Goal: Information Seeking & Learning: Get advice/opinions

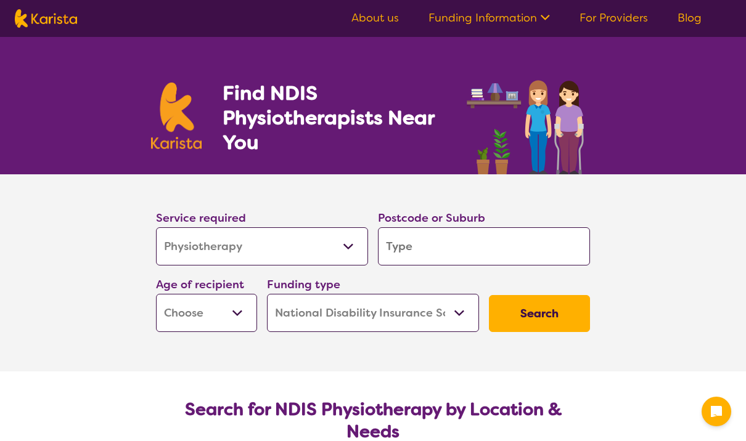
select select "Physiotherapy"
select select "NDIS"
select select "Physiotherapy"
select select "NDIS"
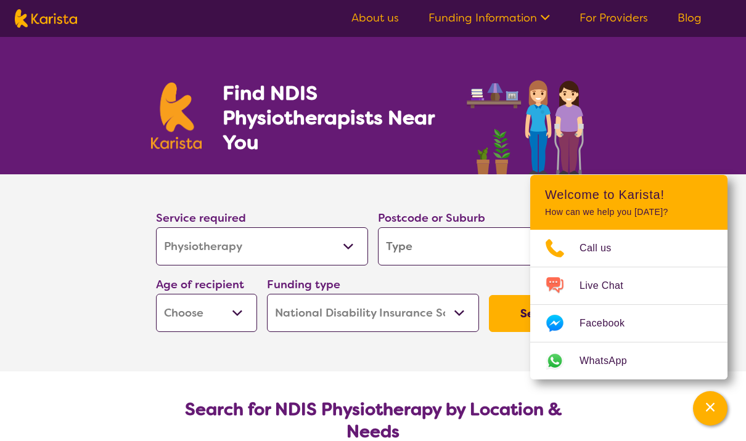
click at [438, 238] on input "search" at bounding box center [484, 246] width 212 height 38
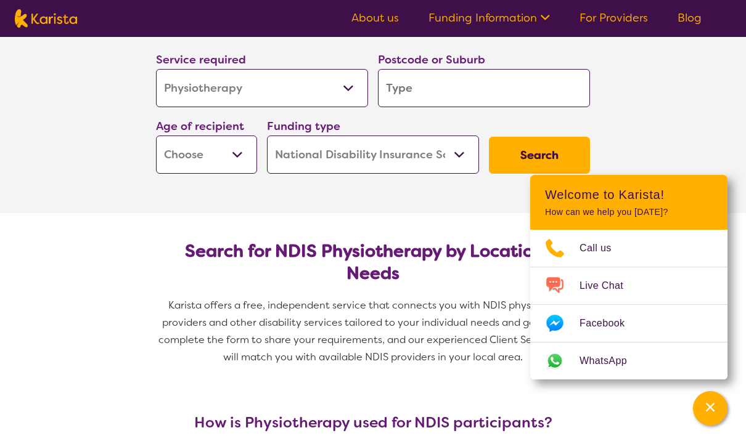
scroll to position [158, 0]
type input "5"
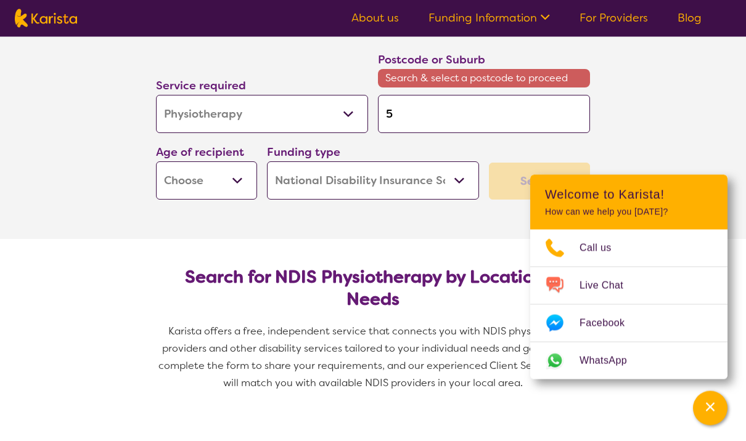
type input "50"
type input "509"
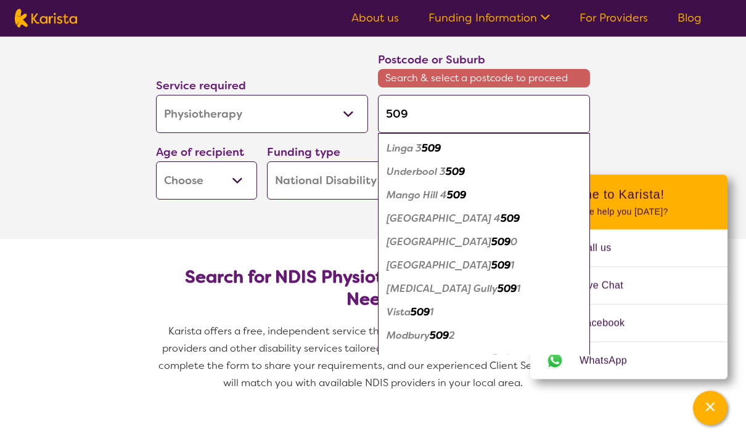
type input "5096"
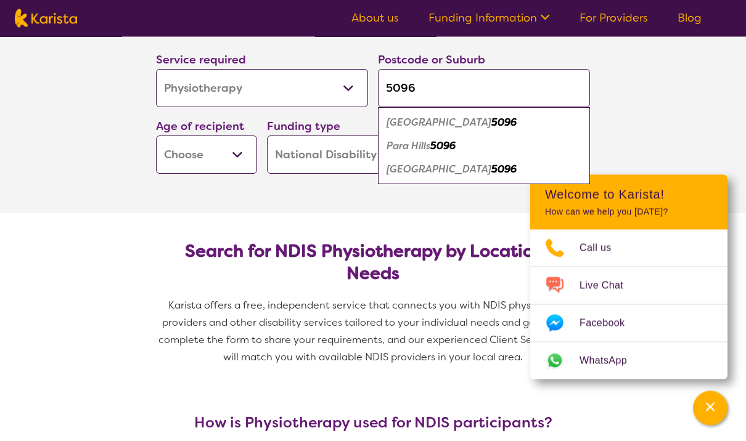
type input "5096"
click at [430, 147] on em "Para Hills" at bounding box center [408, 146] width 44 height 13
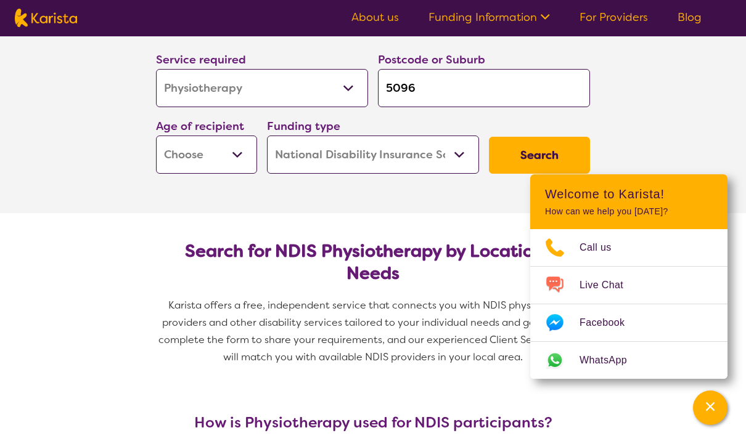
click at [496, 141] on button "Search" at bounding box center [539, 155] width 101 height 37
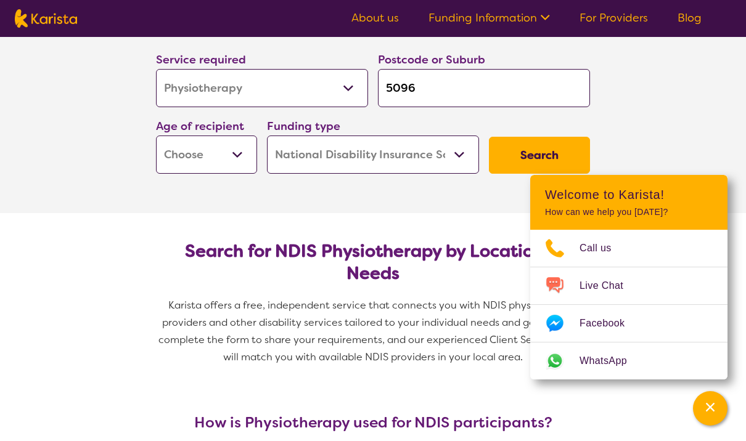
click at [231, 153] on select "Early Childhood - 0 to 9 Child - 10 to 11 Adolescent - 12 to 17 Adult - 18 to 6…" at bounding box center [206, 155] width 101 height 38
select select "AD"
click at [502, 154] on button "Search" at bounding box center [539, 155] width 101 height 37
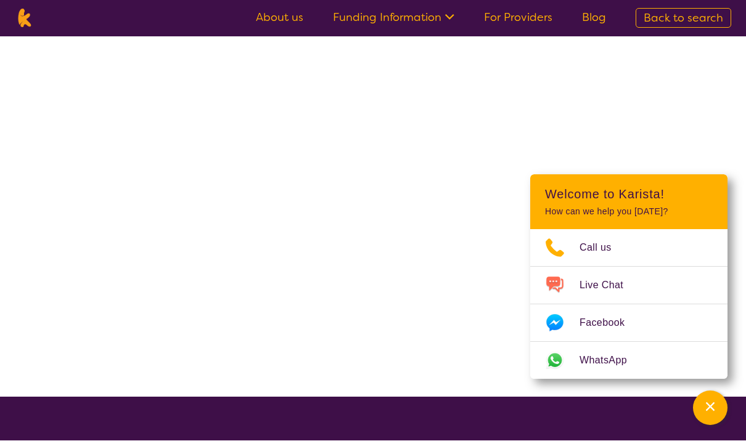
scroll to position [1, 0]
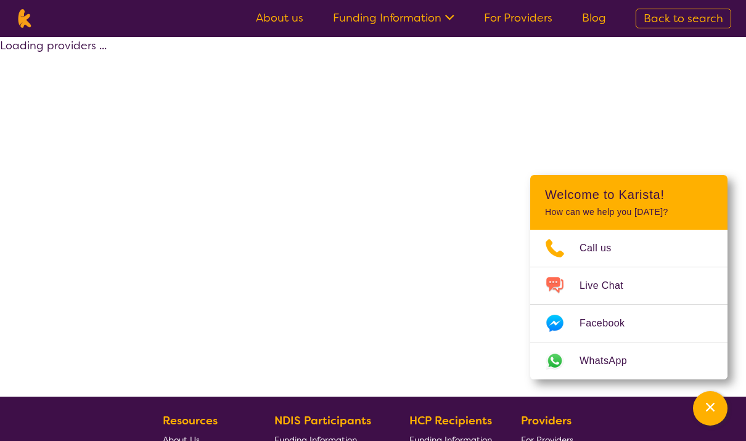
select select "by_score"
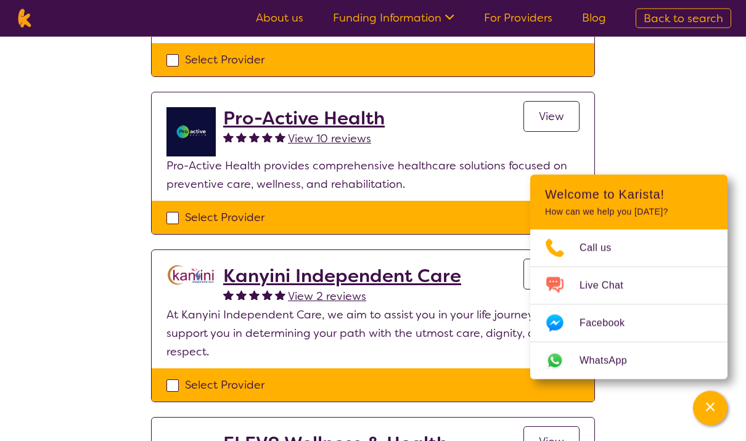
scroll to position [226, 0]
click at [263, 107] on h2 "Pro-Active Health" at bounding box center [303, 118] width 161 height 22
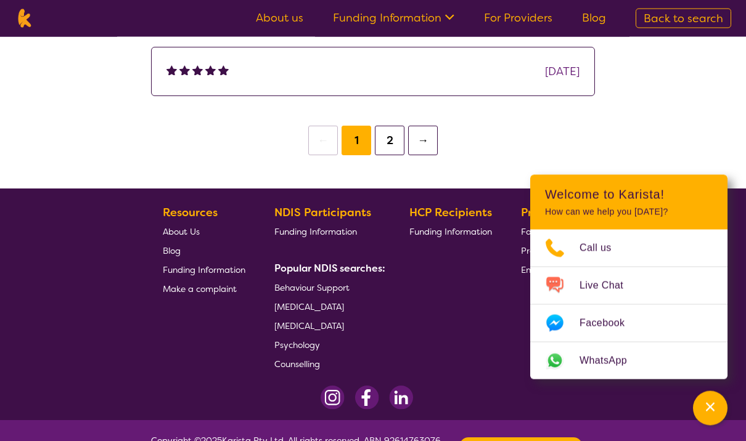
scroll to position [1455, 0]
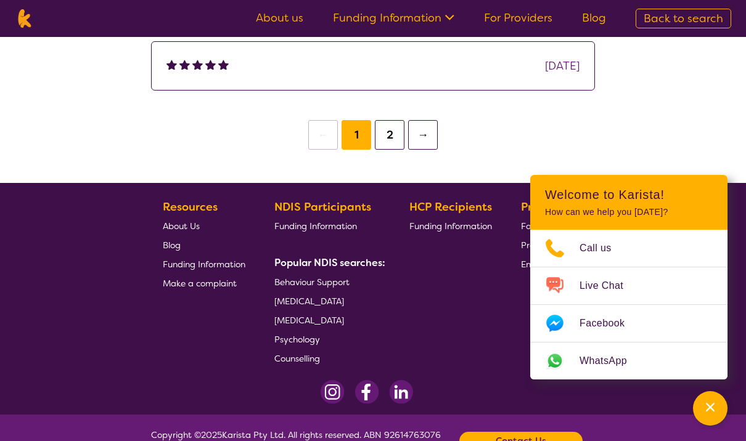
click at [173, 229] on span "About Us" at bounding box center [181, 226] width 37 height 11
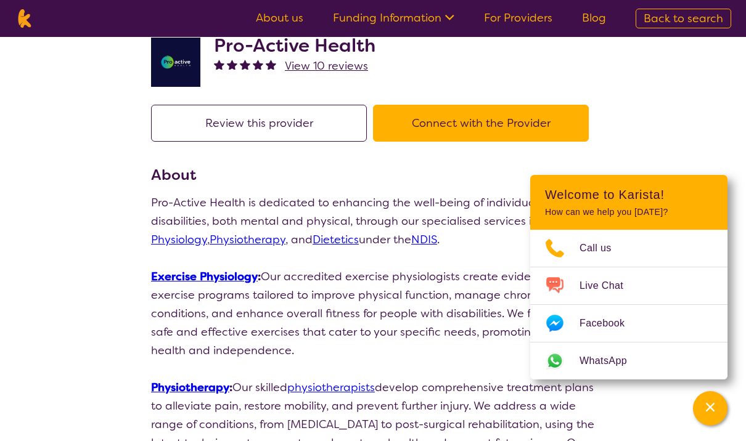
scroll to position [0, 0]
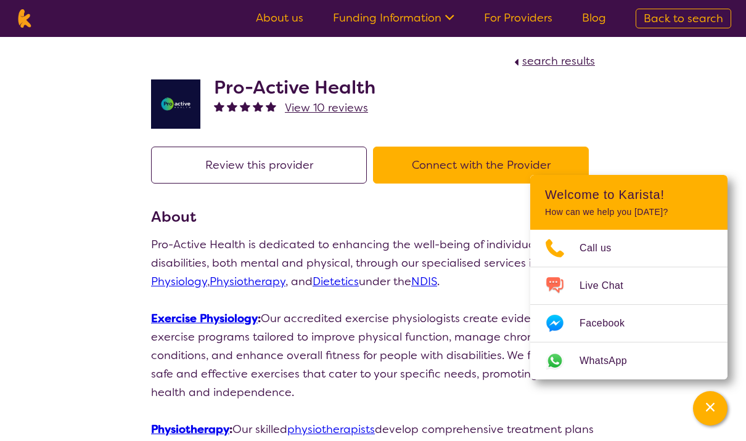
click at [704, 401] on icon "Channel Menu" at bounding box center [710, 407] width 12 height 12
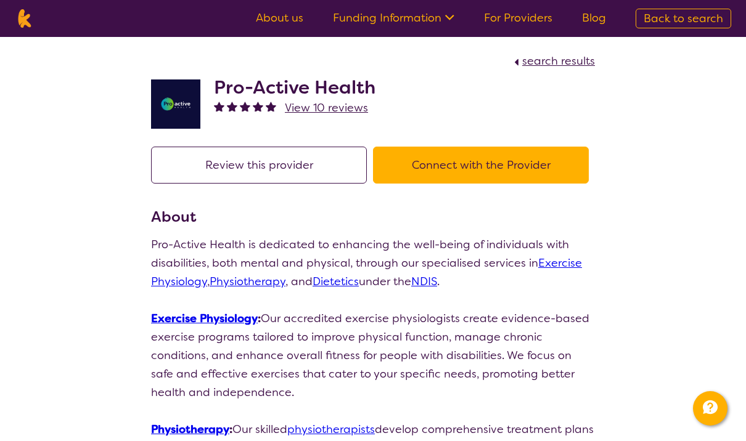
click at [192, 173] on button "Review this provider" at bounding box center [259, 165] width 216 height 37
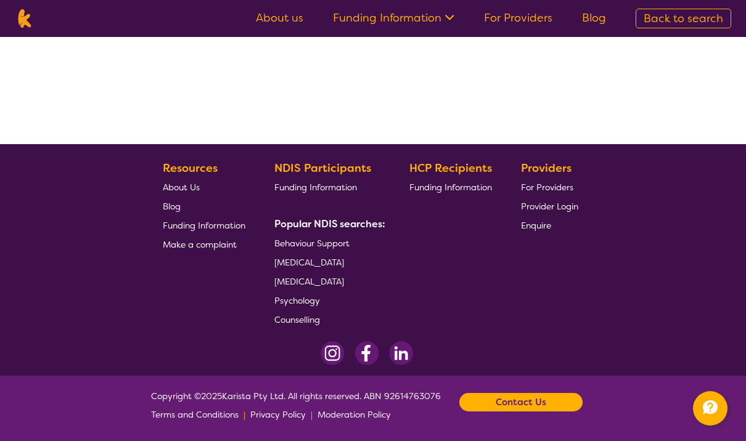
select select "by_score"
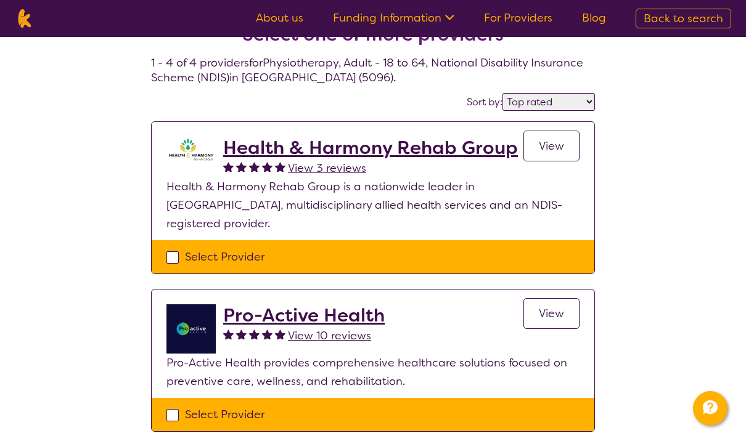
scroll to position [2, 0]
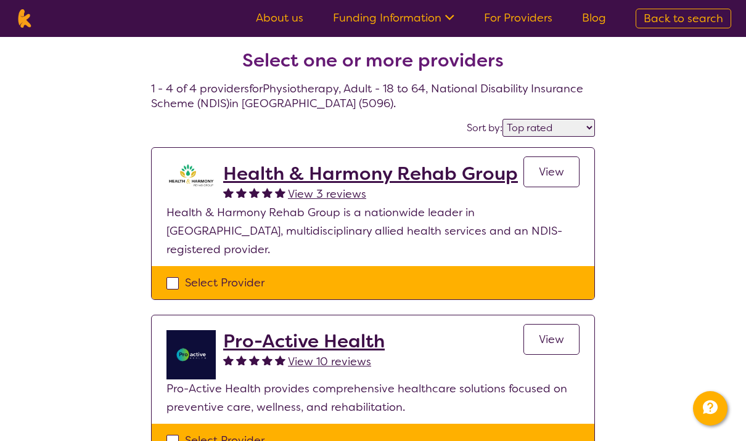
click at [546, 163] on link "View" at bounding box center [551, 172] width 56 height 31
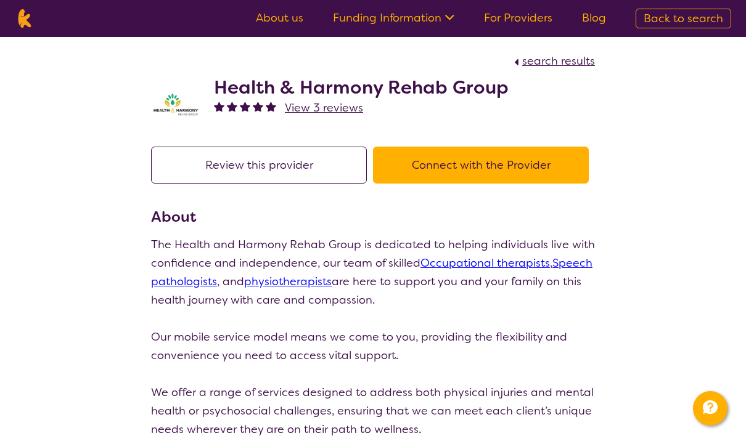
select select "by_score"
